Goal: Task Accomplishment & Management: Complete application form

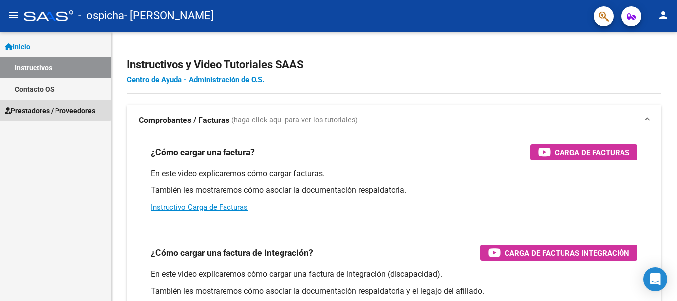
click at [49, 109] on span "Prestadores / Proveedores" at bounding box center [50, 110] width 90 height 11
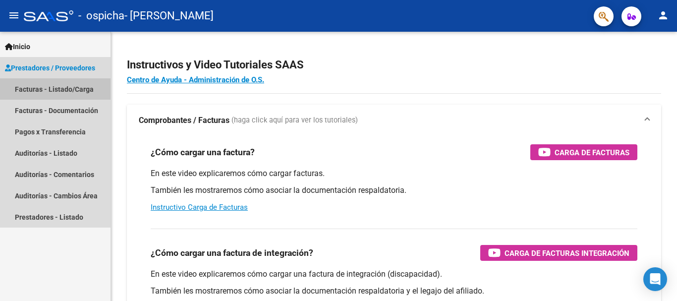
click at [62, 87] on link "Facturas - Listado/Carga" at bounding box center [55, 88] width 110 height 21
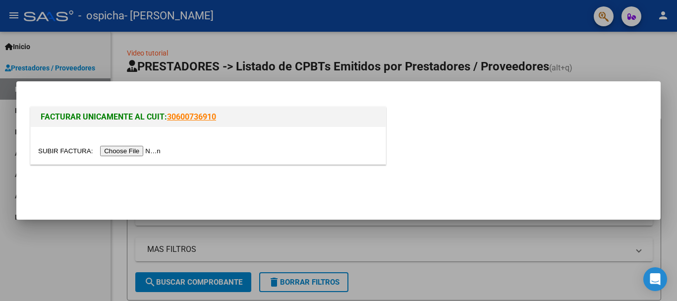
click at [151, 152] on input "file" at bounding box center [100, 151] width 125 height 10
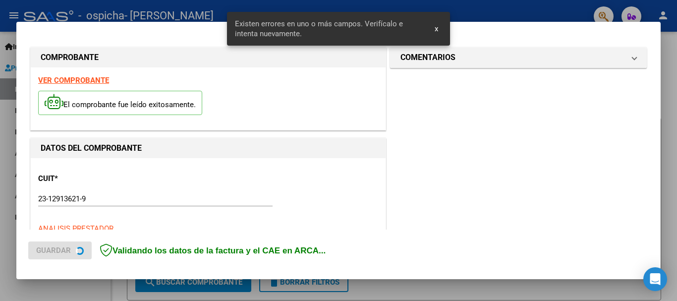
scroll to position [229, 0]
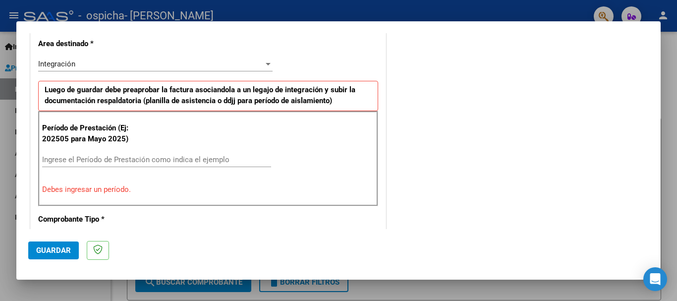
click at [231, 159] on input "Ingrese el Período de Prestación como indica el ejemplo" at bounding box center [156, 159] width 229 height 9
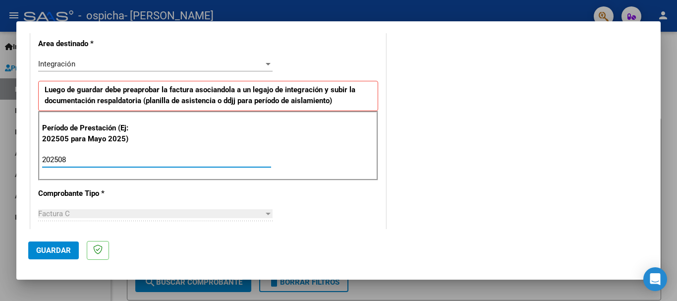
type input "202508"
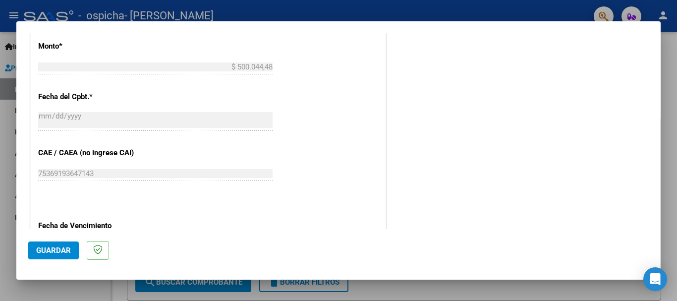
scroll to position [586, 0]
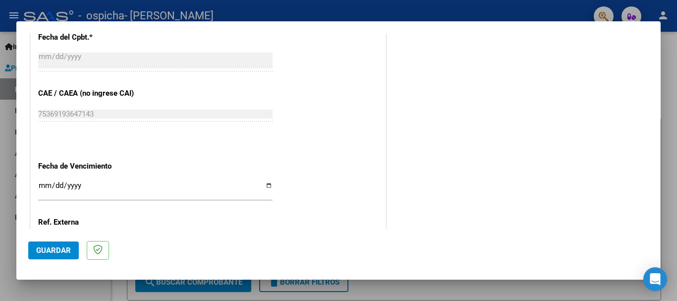
click at [267, 187] on input "Ingresar la fecha" at bounding box center [155, 189] width 234 height 16
type input "[DATE]"
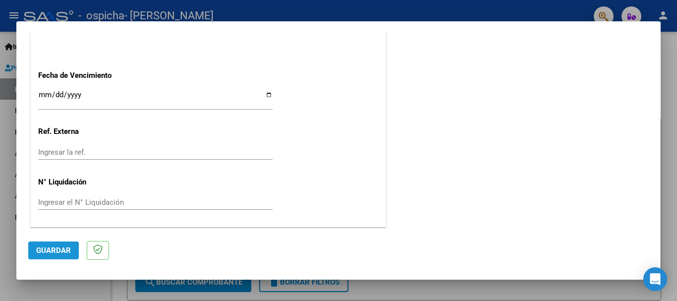
click at [56, 249] on span "Guardar" at bounding box center [53, 250] width 35 height 9
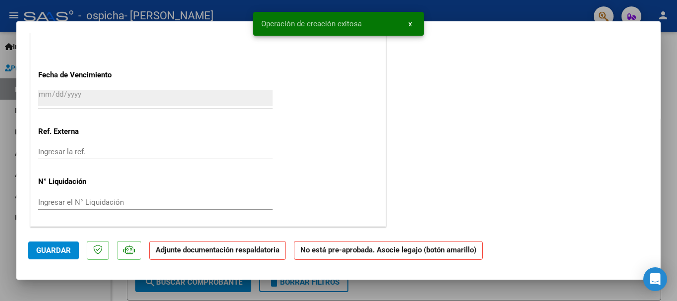
scroll to position [0, 0]
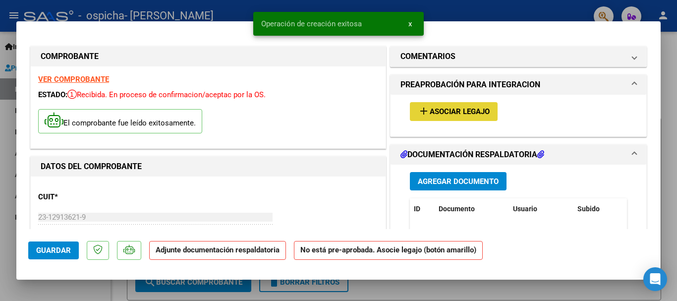
click at [459, 108] on span "Asociar Legajo" at bounding box center [459, 111] width 60 height 9
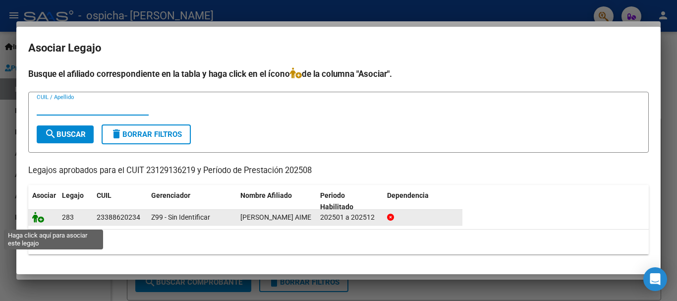
click at [41, 222] on icon at bounding box center [38, 217] width 12 height 11
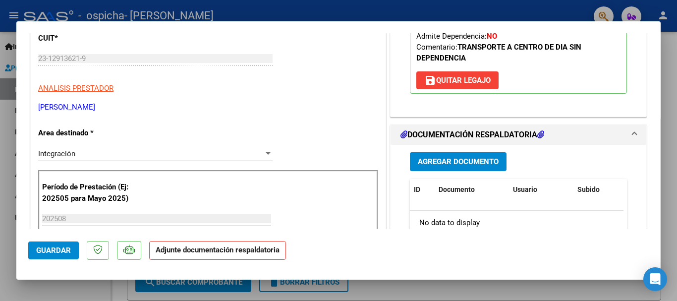
scroll to position [178, 0]
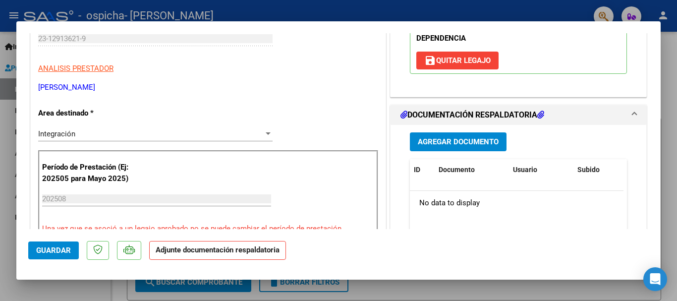
click at [427, 138] on span "Agregar Documento" at bounding box center [458, 142] width 81 height 9
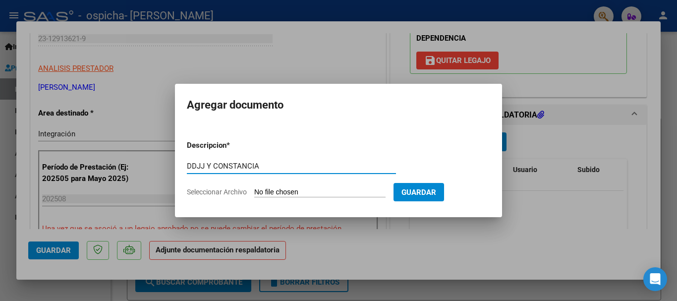
type input "DDJJ Y CONSTANCIA"
click at [275, 188] on input "Seleccionar Archivo" at bounding box center [319, 192] width 131 height 9
type input "C:\fakepath\DDJJ Y CONS. PRISCIALA AGOSTO.pdf"
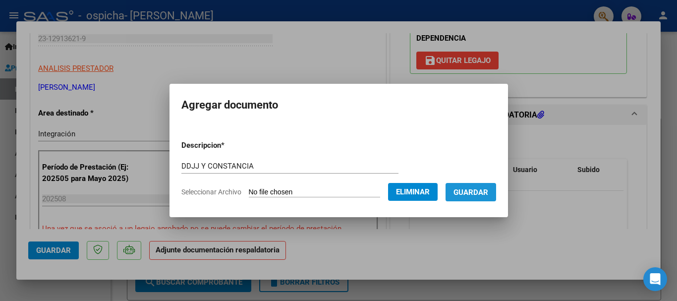
click at [487, 194] on span "Guardar" at bounding box center [470, 192] width 35 height 9
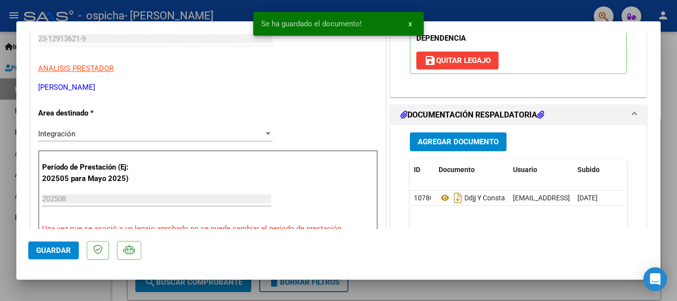
scroll to position [515, 0]
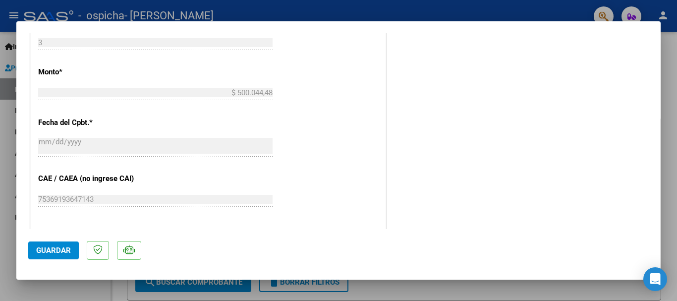
click at [57, 248] on span "Guardar" at bounding box center [53, 250] width 35 height 9
click at [258, 5] on div at bounding box center [338, 150] width 677 height 301
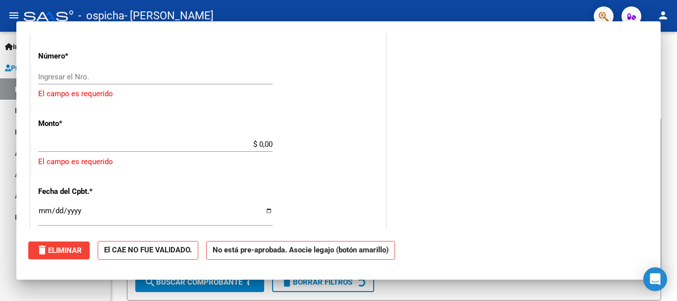
scroll to position [0, 0]
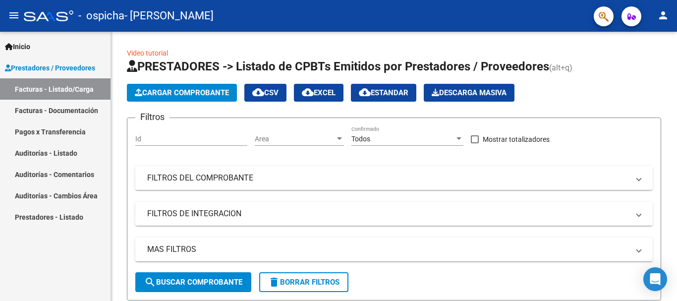
click at [80, 135] on link "Pagos x Transferencia" at bounding box center [55, 131] width 110 height 21
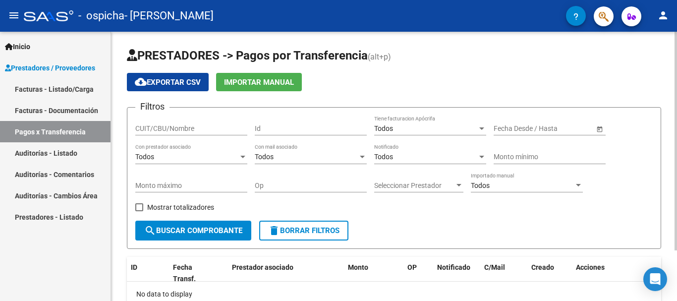
click at [669, 182] on div at bounding box center [675, 141] width 2 height 218
click at [669, 197] on div at bounding box center [675, 141] width 2 height 218
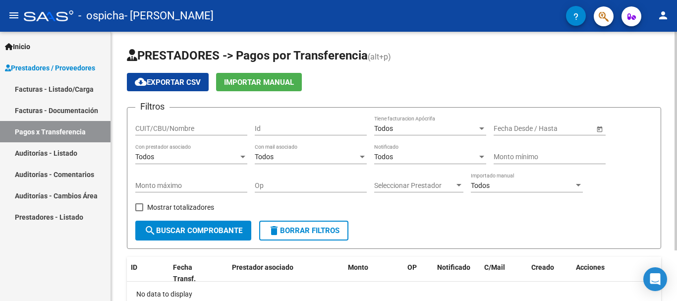
click at [669, 197] on div at bounding box center [675, 141] width 2 height 218
click at [283, 81] on span "Importar Manual" at bounding box center [259, 82] width 70 height 9
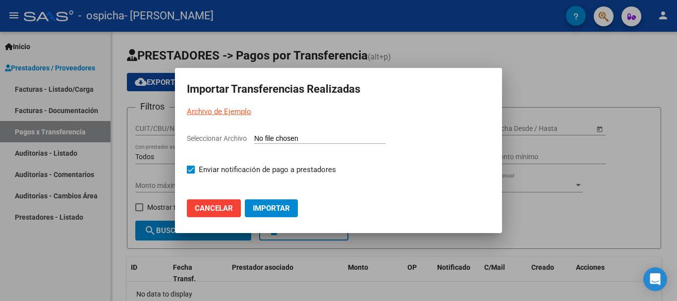
click at [560, 81] on div at bounding box center [338, 150] width 677 height 301
